Goal: Transaction & Acquisition: Download file/media

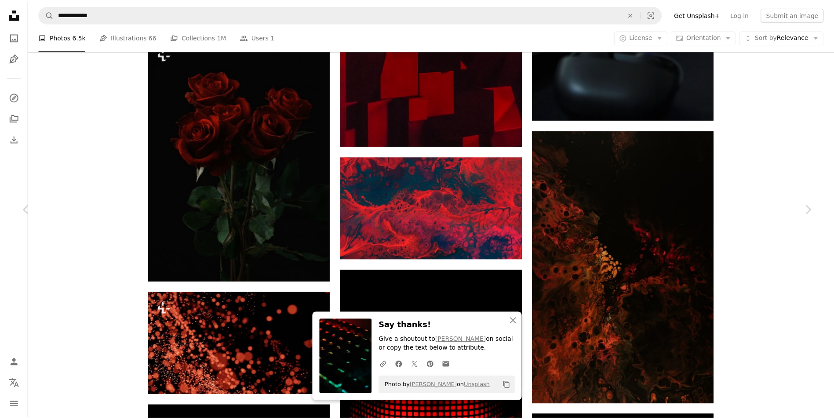
scroll to position [2242, 0]
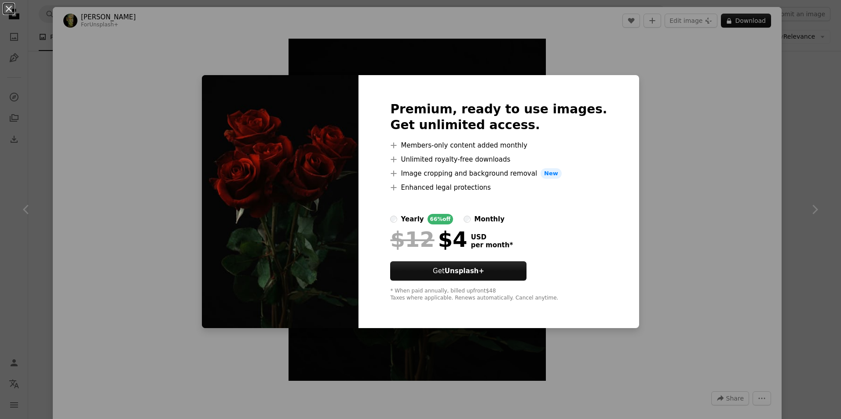
click at [657, 100] on div "An X shape Premium, ready to use images. Get unlimited access. A plus sign Memb…" at bounding box center [420, 209] width 841 height 419
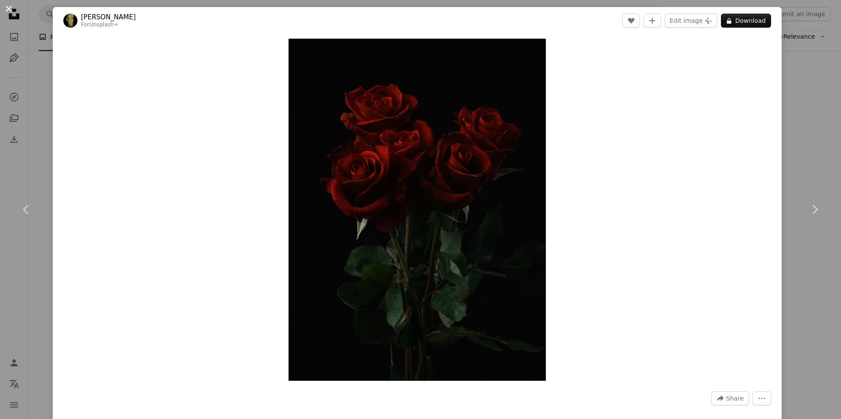
click at [14, 14] on button "An X shape" at bounding box center [9, 9] width 11 height 11
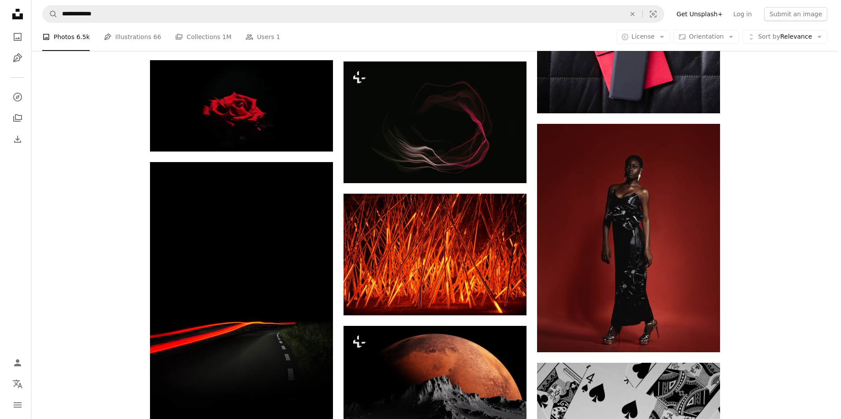
scroll to position [3693, 0]
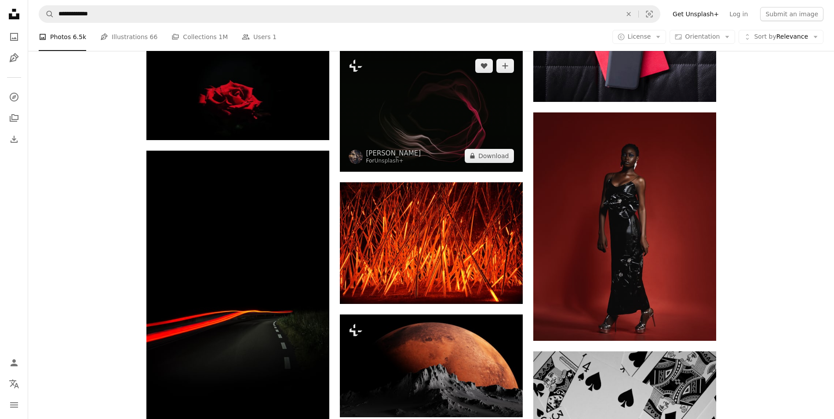
click at [376, 104] on img at bounding box center [431, 111] width 183 height 122
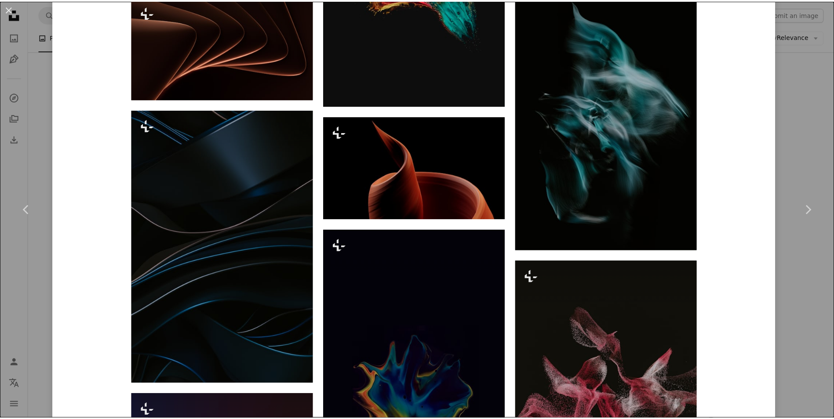
scroll to position [1231, 0]
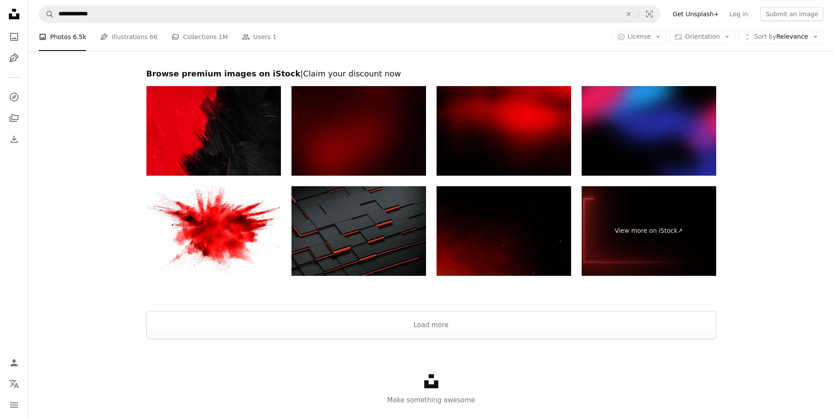
scroll to position [4387, 0]
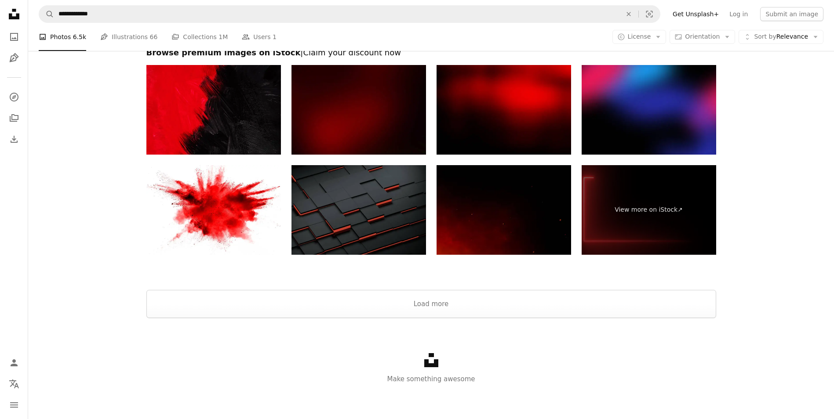
click at [327, 235] on img at bounding box center [358, 210] width 135 height 90
